Goal: Task Accomplishment & Management: Use online tool/utility

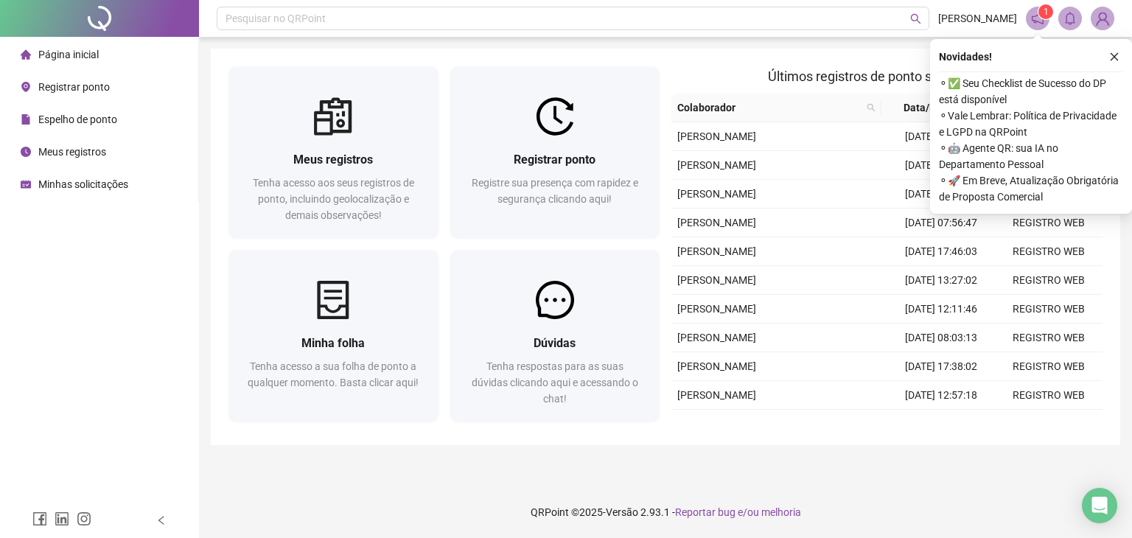
click at [55, 86] on span "Registrar ponto" at bounding box center [74, 87] width 72 height 12
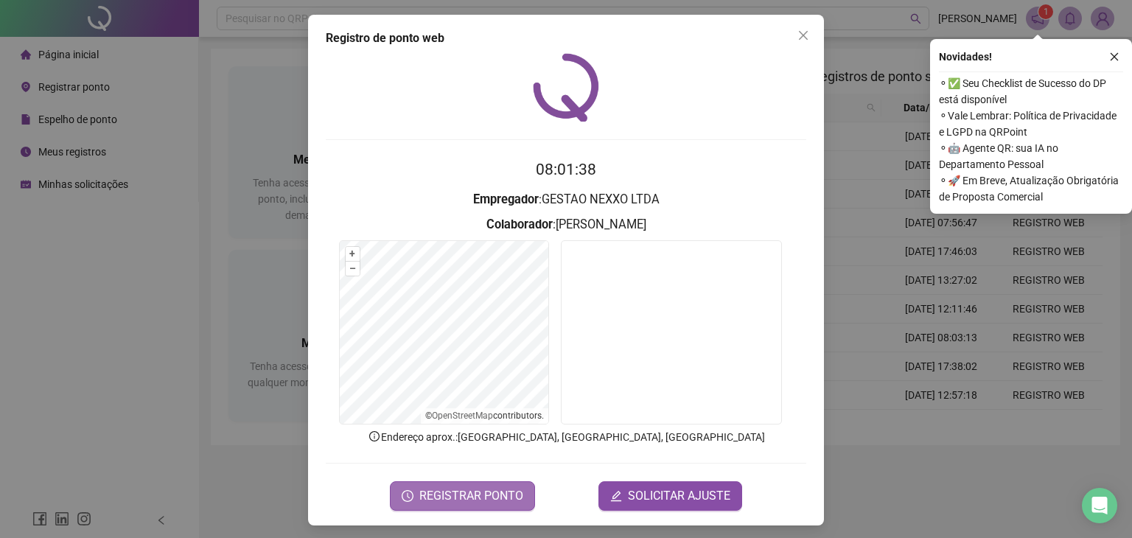
click at [465, 495] on span "REGISTRAR PONTO" at bounding box center [471, 496] width 104 height 18
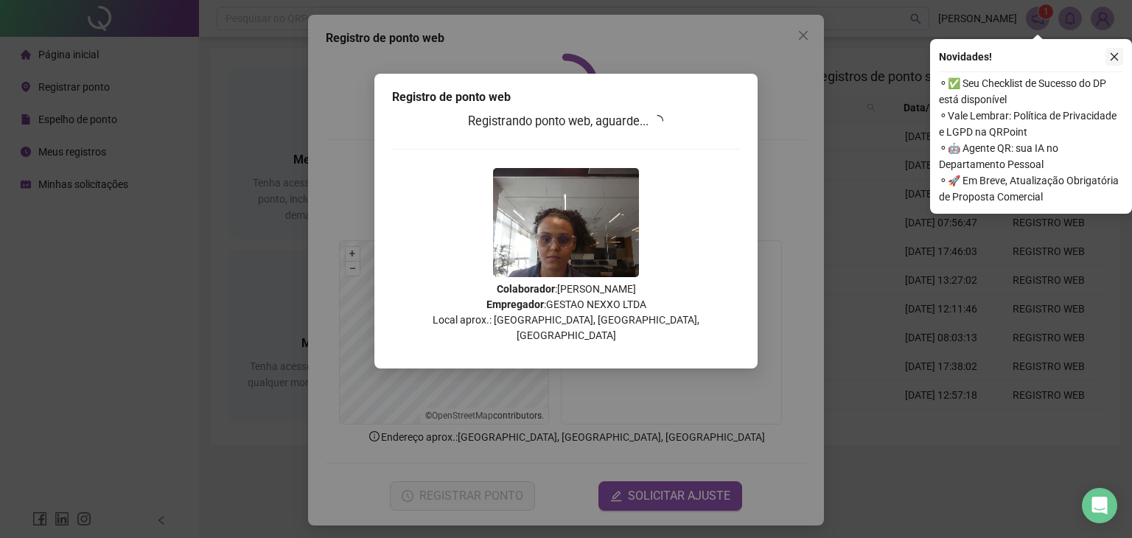
click at [1112, 52] on icon "close" at bounding box center [1115, 57] width 10 height 10
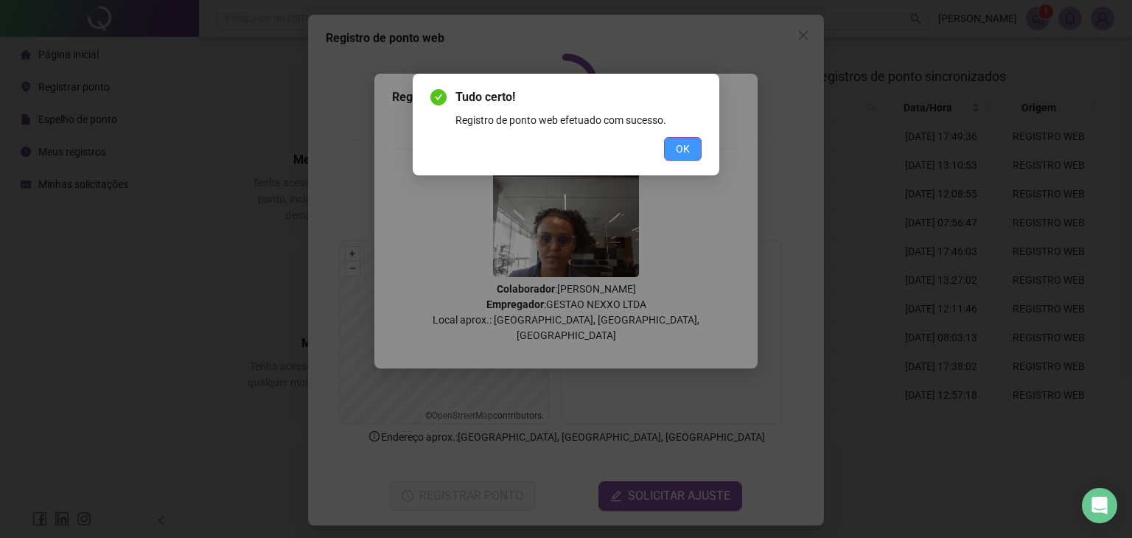
click at [683, 151] on span "OK" at bounding box center [683, 149] width 14 height 16
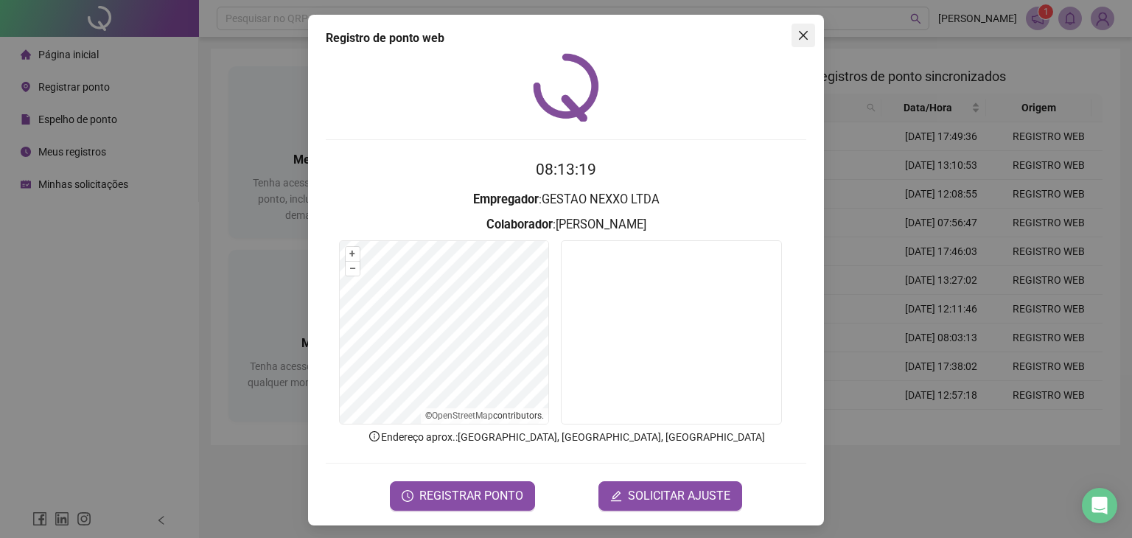
click at [801, 30] on icon "close" at bounding box center [804, 35] width 12 height 12
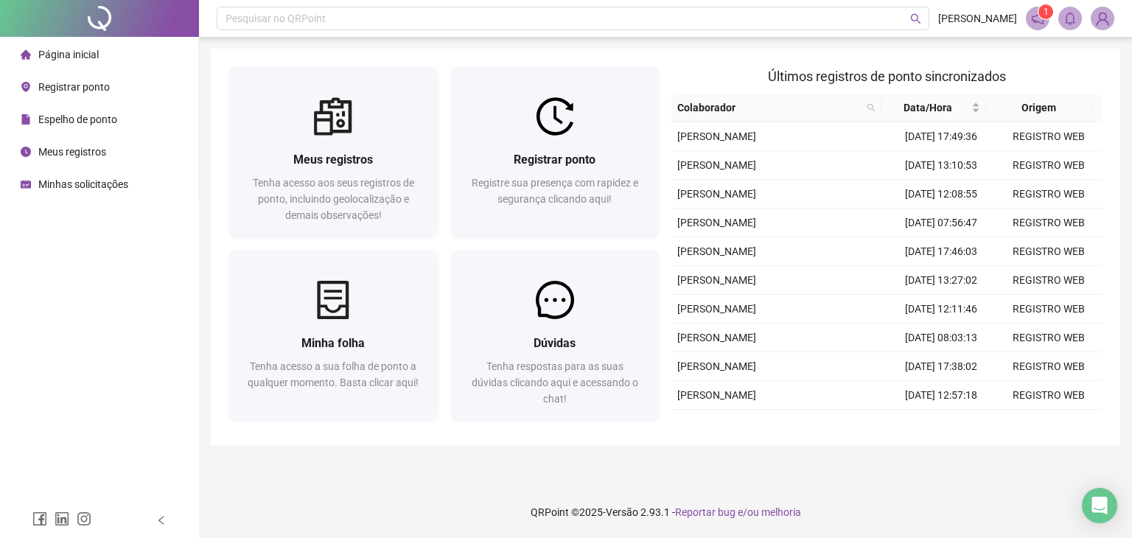
click at [53, 57] on span "Página inicial" at bounding box center [68, 55] width 60 height 12
click at [1039, 13] on sup "1" at bounding box center [1046, 11] width 15 height 15
click at [1039, 10] on sup "1" at bounding box center [1046, 11] width 15 height 15
click at [1035, 21] on icon "notification" at bounding box center [1038, 19] width 12 height 12
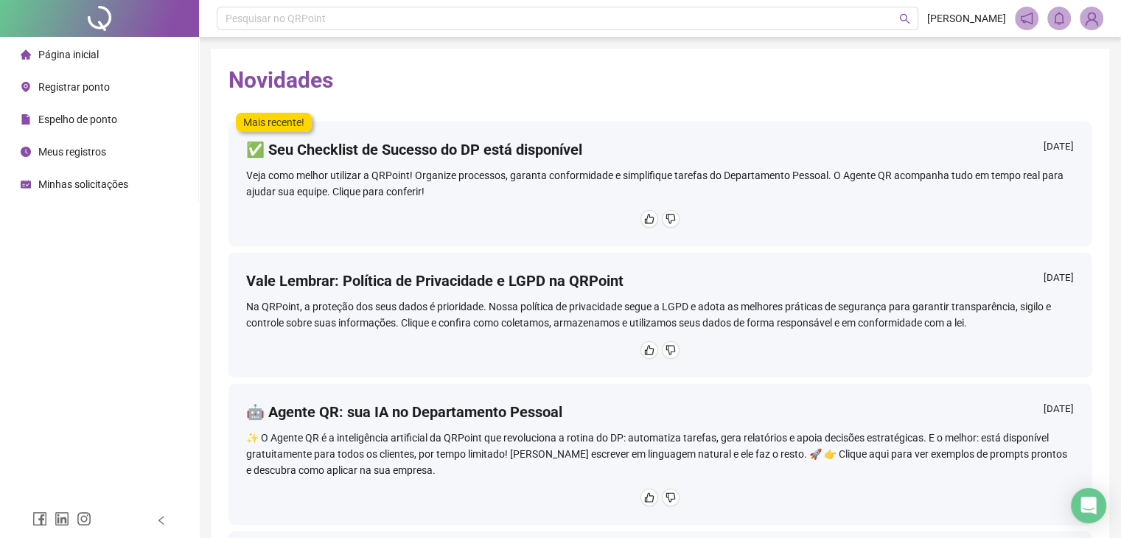
click at [58, 55] on span "Página inicial" at bounding box center [68, 55] width 60 height 12
